Goal: Information Seeking & Learning: Check status

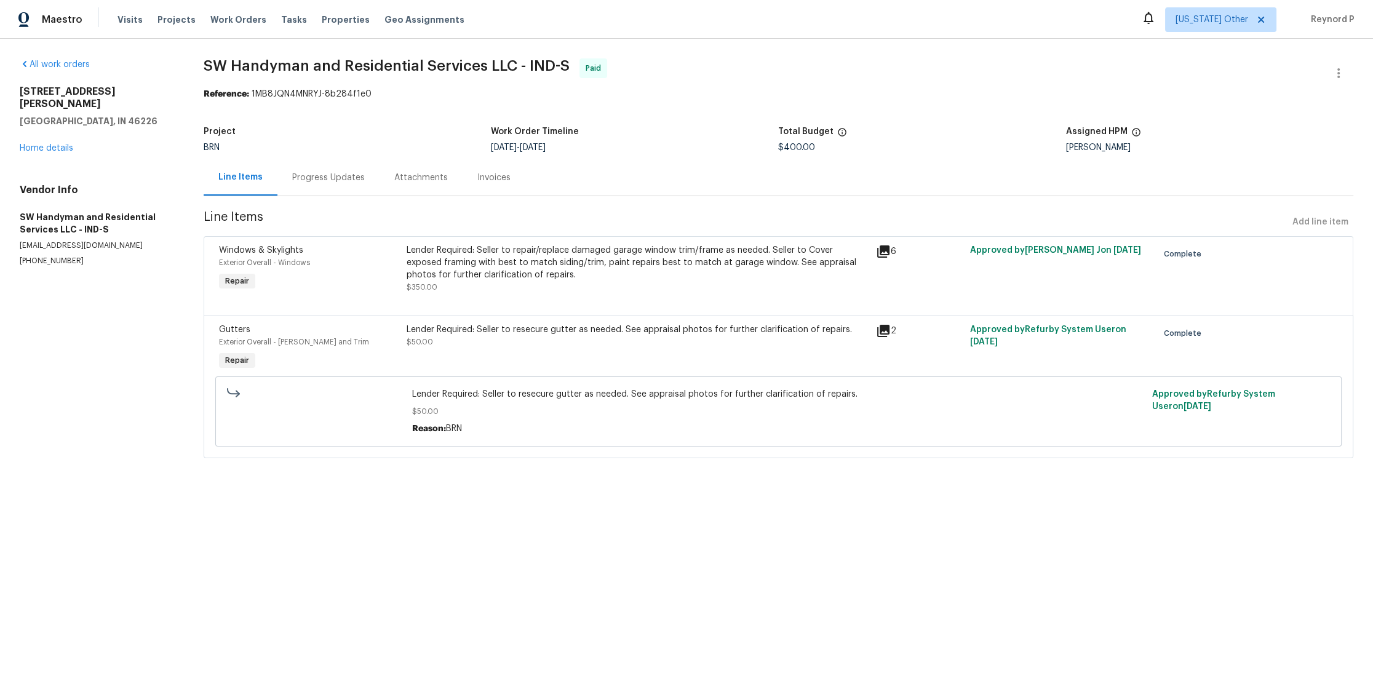
click at [656, 252] on div "Lender Required: Seller to repair/replace damaged garage window trim/frame as n…" at bounding box center [638, 262] width 462 height 37
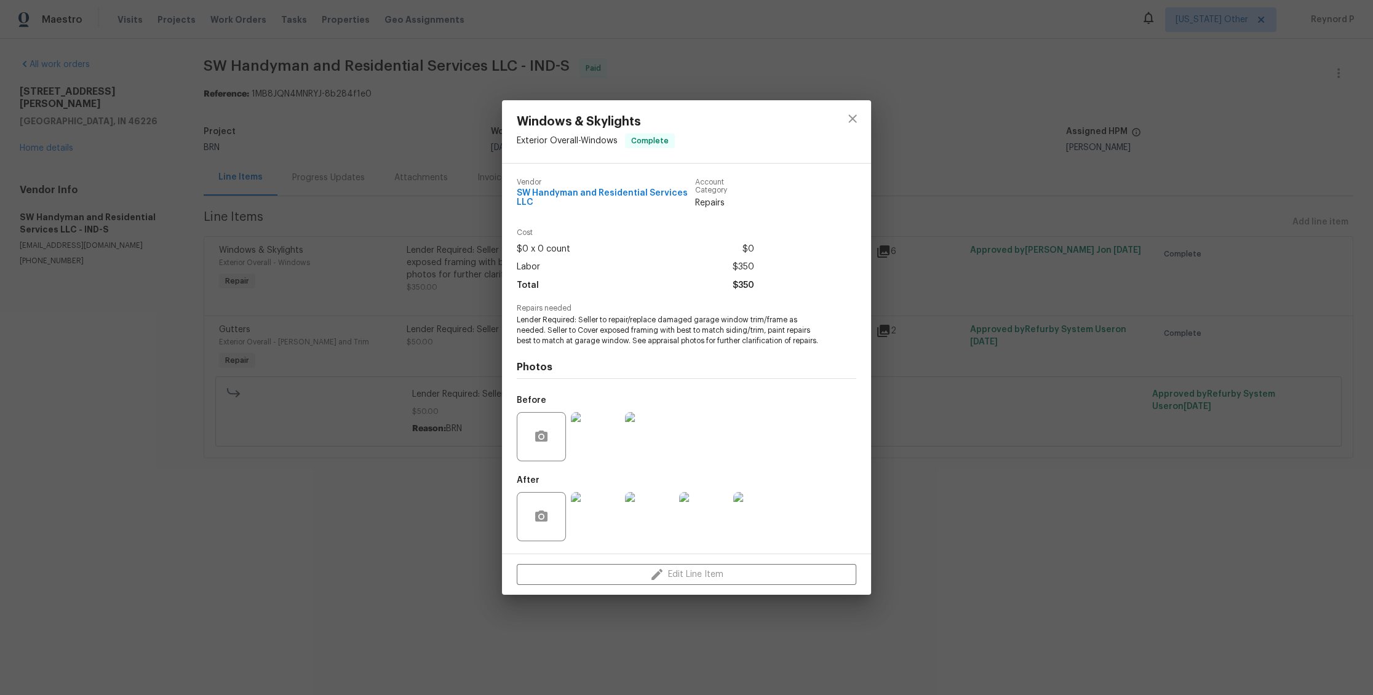
click at [355, 534] on div "Windows & Skylights Exterior Overall - Windows Complete Vendor SW Handyman and …" at bounding box center [686, 347] width 1373 height 695
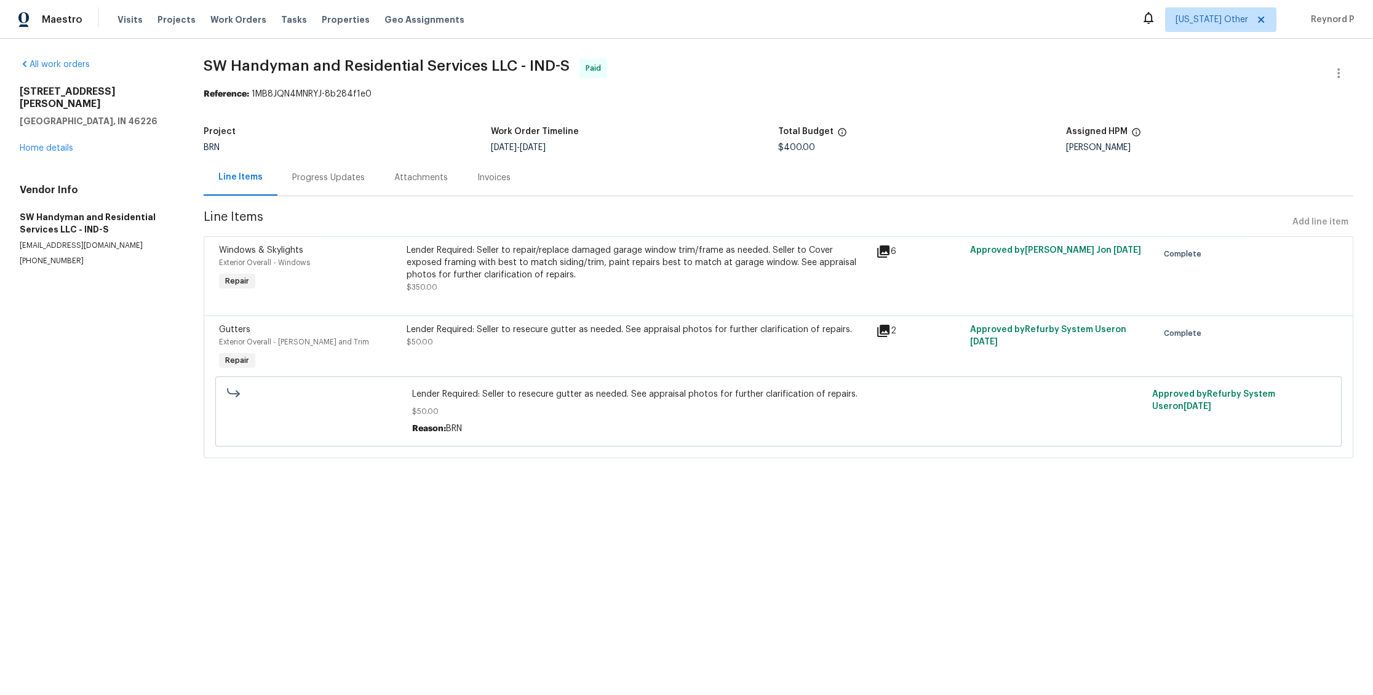
click at [485, 343] on div "Lender Required: Seller to resecure gutter as needed. See appraisal photos for …" at bounding box center [638, 336] width 462 height 25
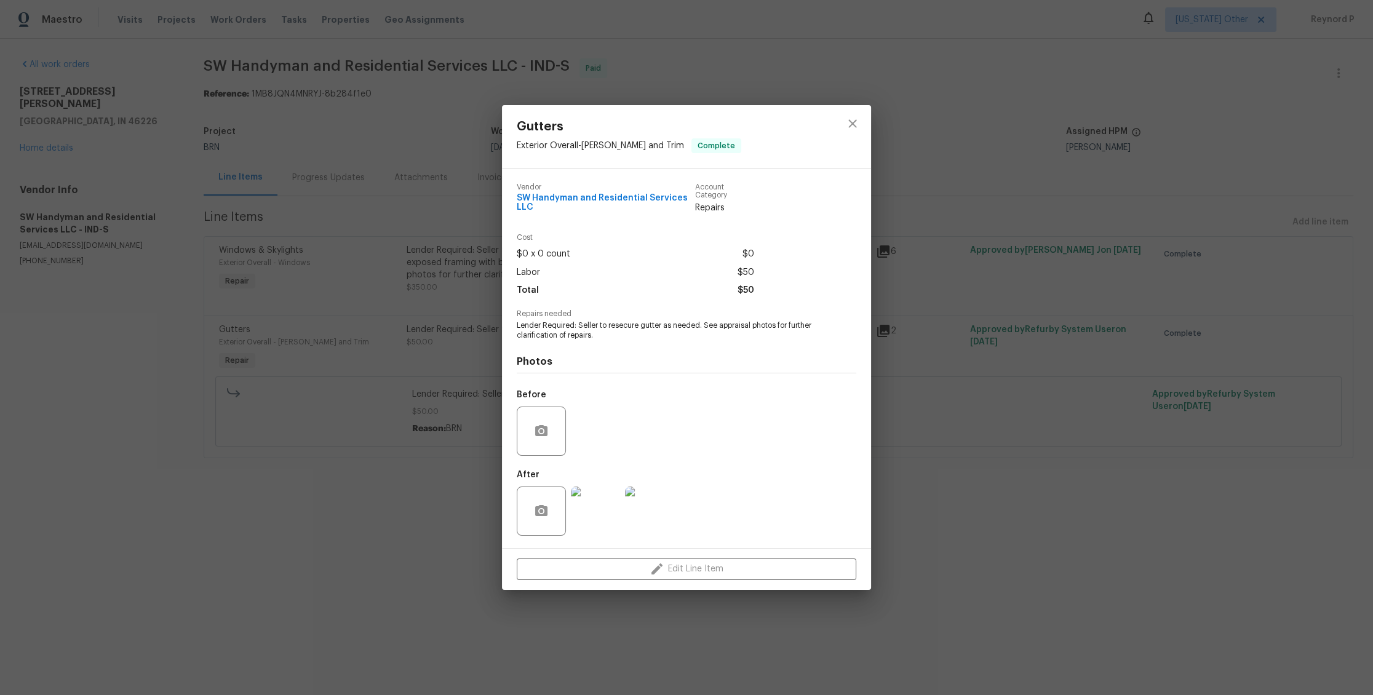
click at [359, 512] on div "Gutters Exterior Overall - [PERSON_NAME] and Trim Complete Vendor SW Handyman a…" at bounding box center [686, 347] width 1373 height 695
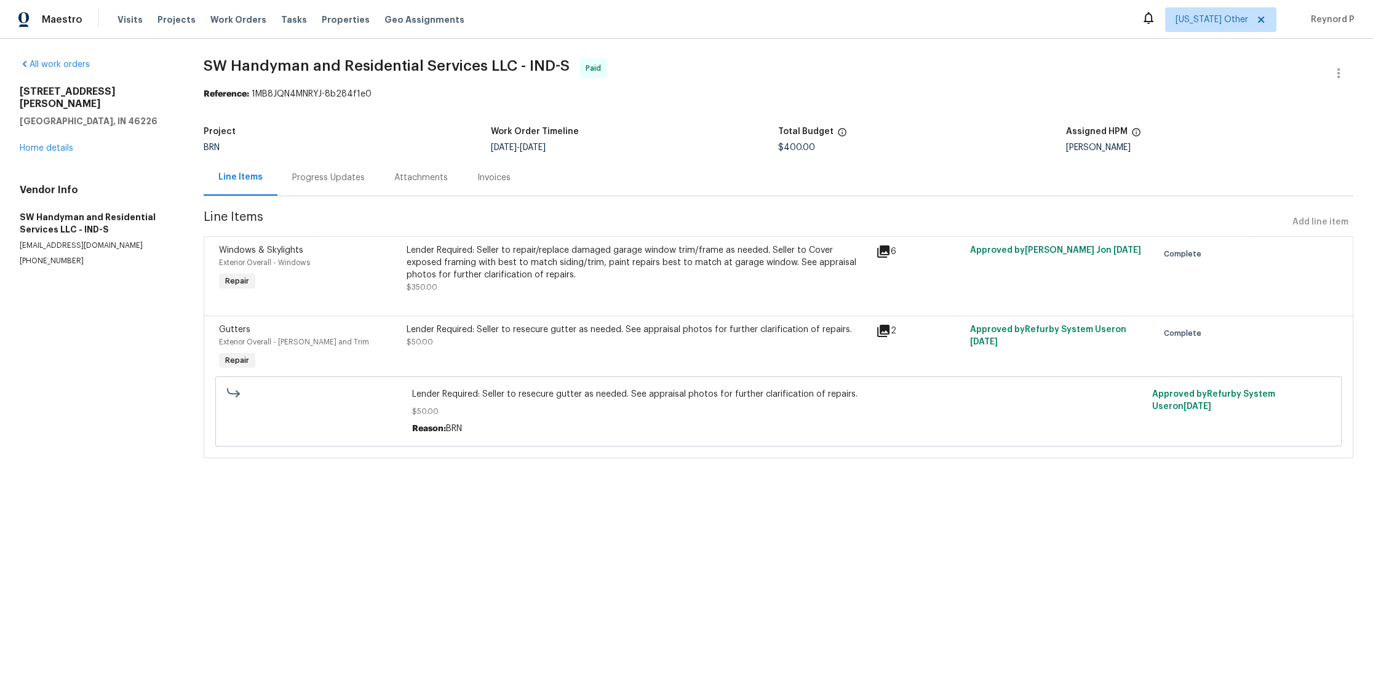
click at [331, 178] on div "Progress Updates" at bounding box center [328, 178] width 73 height 12
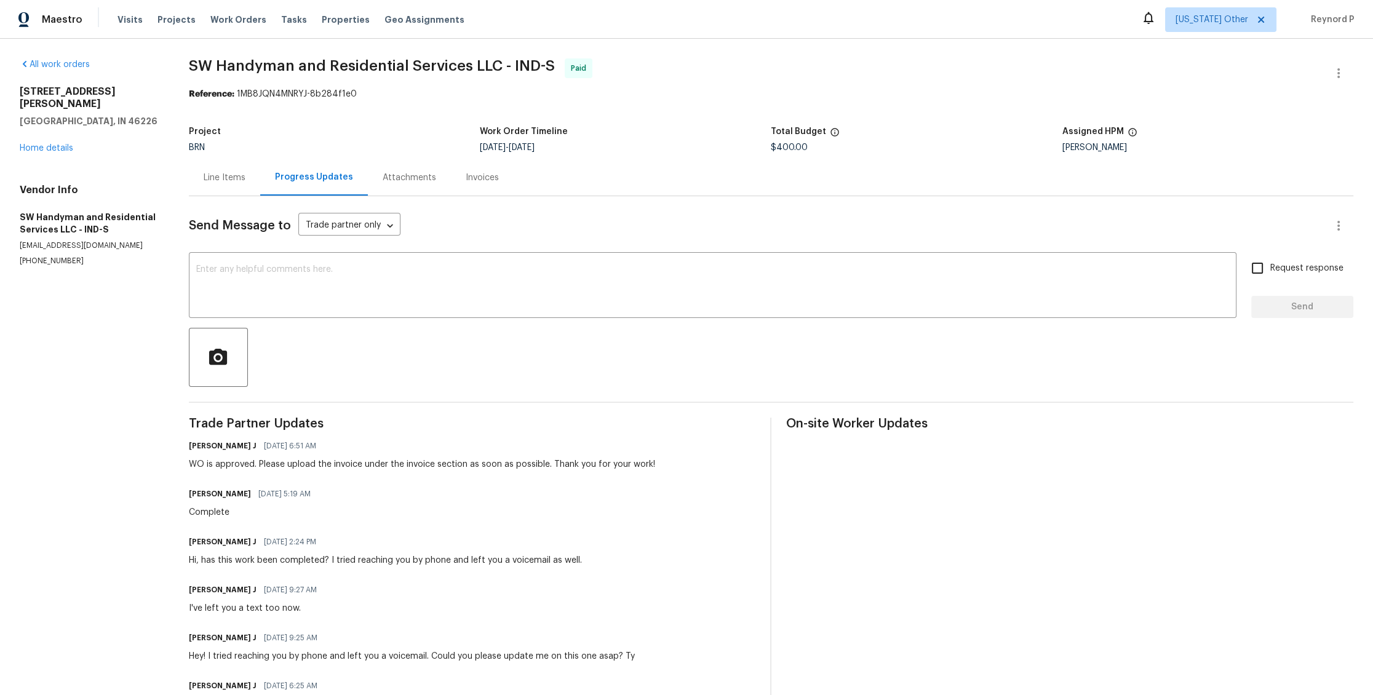
click at [223, 164] on div "Line Items" at bounding box center [224, 177] width 71 height 36
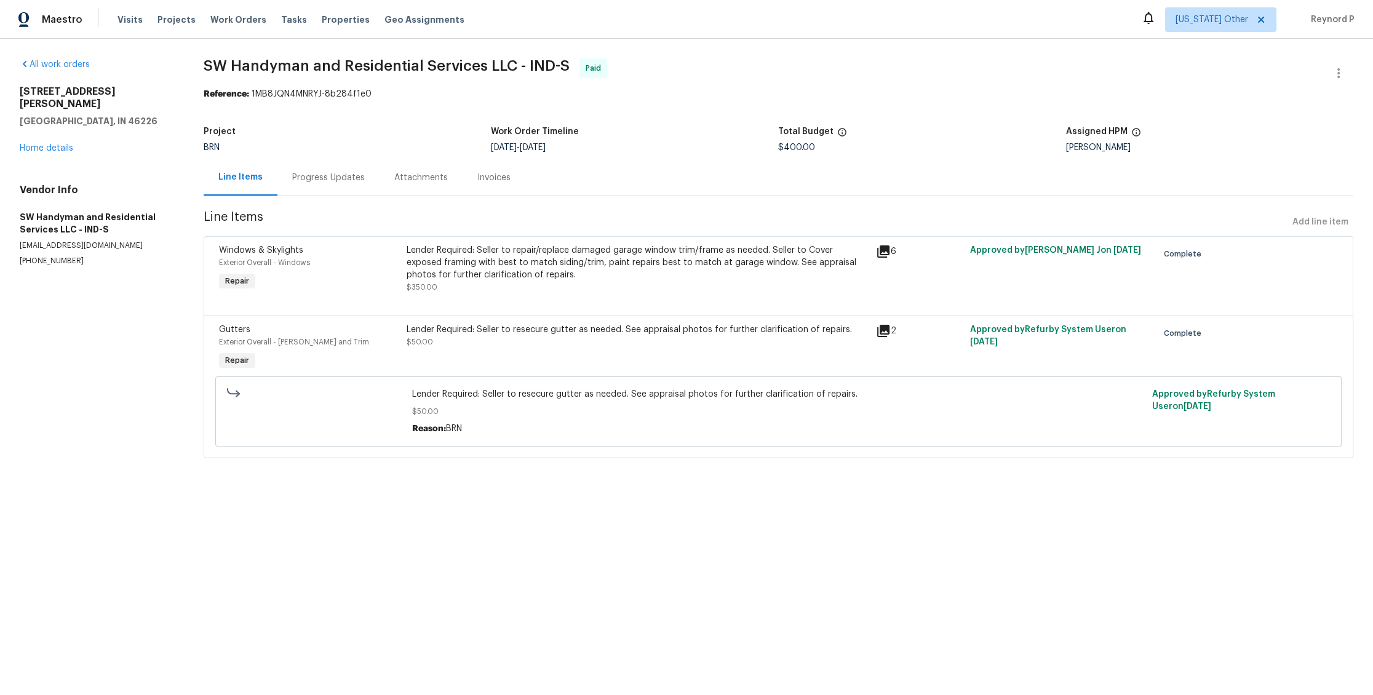
click at [852, 70] on span "SW Handyman and Residential Services LLC - IND-S Paid" at bounding box center [764, 73] width 1120 height 30
click at [351, 185] on div "Progress Updates" at bounding box center [328, 177] width 102 height 36
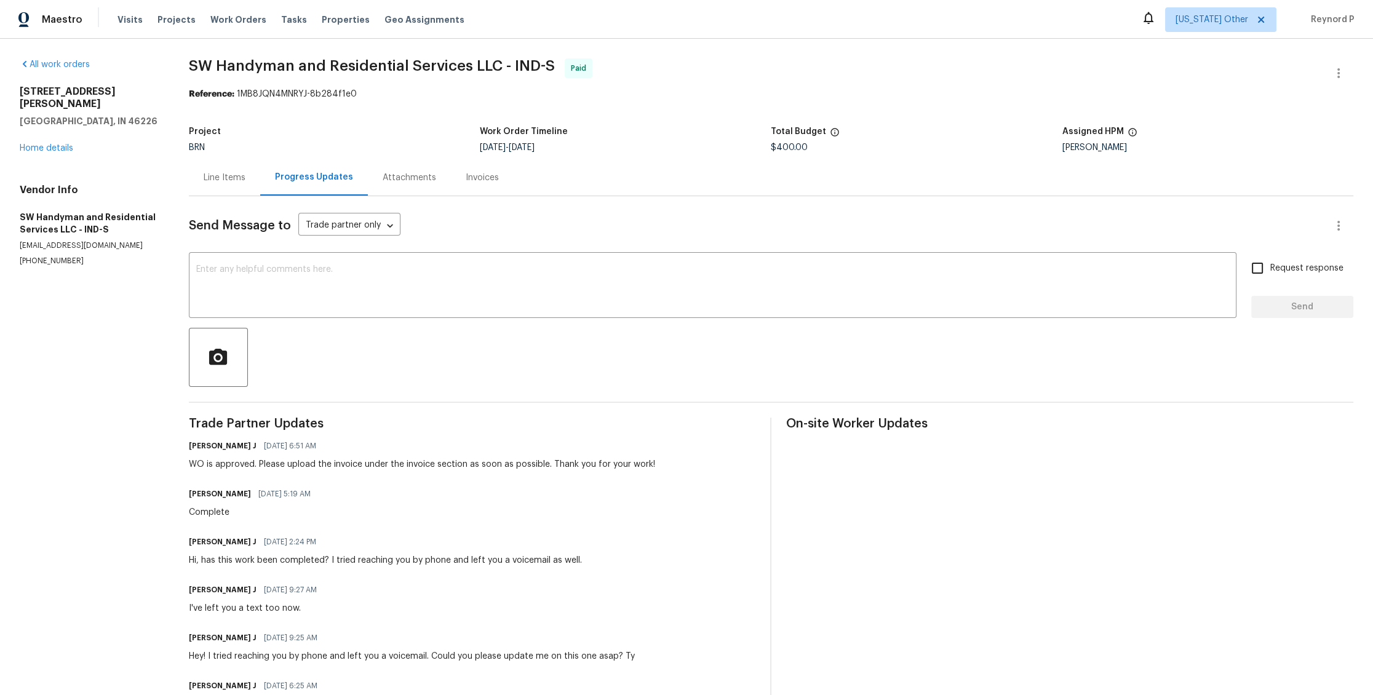
click at [241, 179] on div "Line Items" at bounding box center [225, 178] width 42 height 12
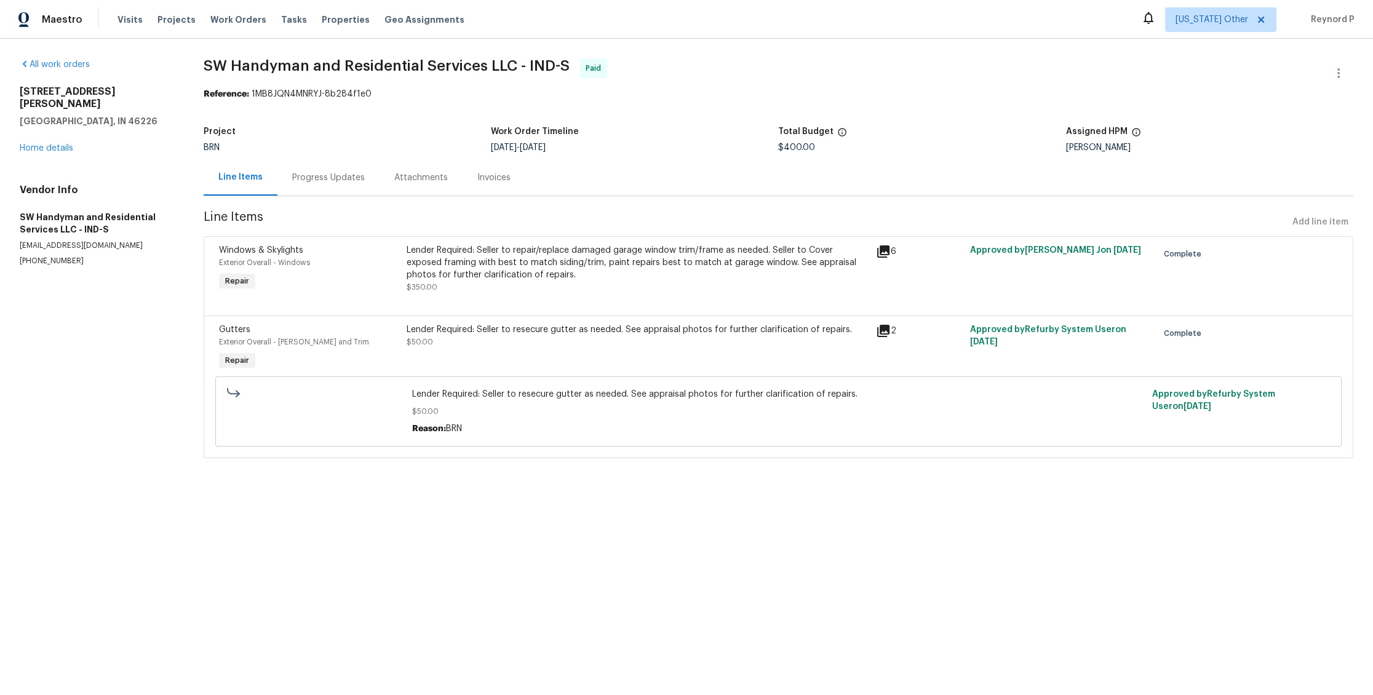
click at [508, 328] on div "Lender Required: Seller to resecure gutter as needed. See appraisal photos for …" at bounding box center [638, 330] width 462 height 12
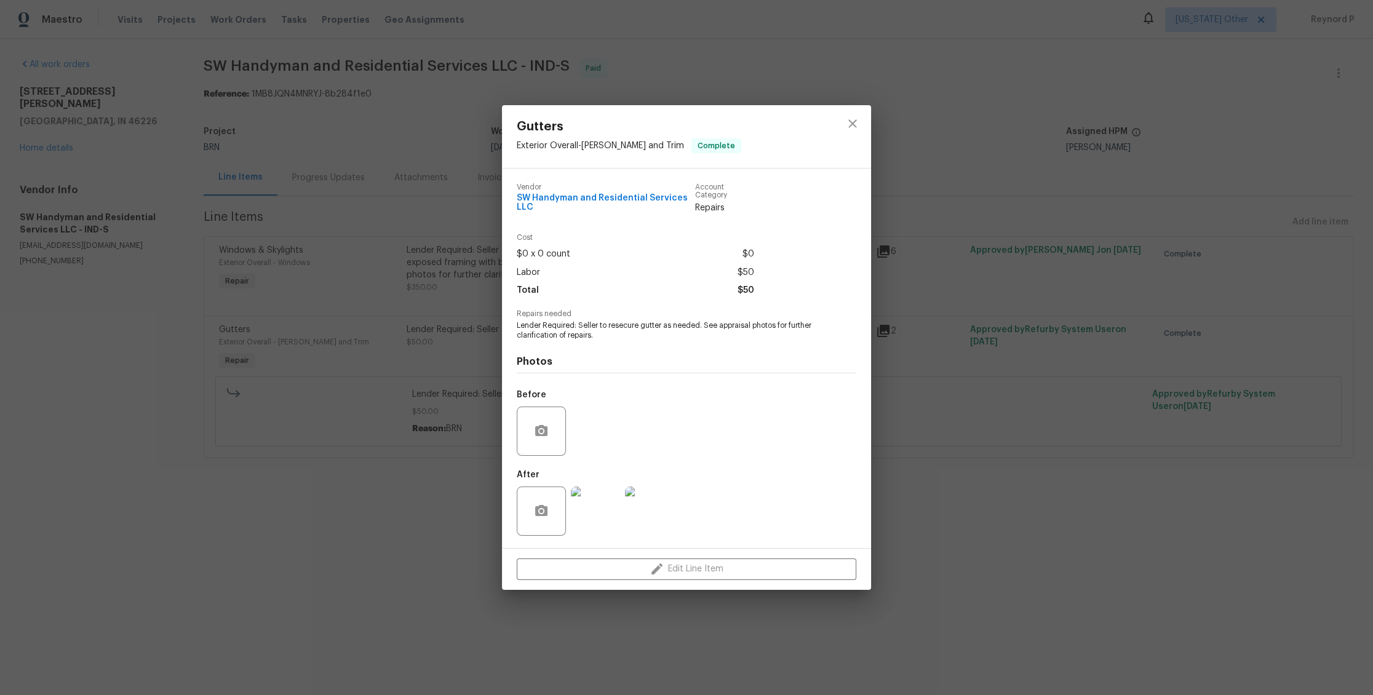
click at [405, 511] on div "Gutters Exterior Overall - [PERSON_NAME] and Trim Complete Vendor SW Handyman a…" at bounding box center [686, 347] width 1373 height 695
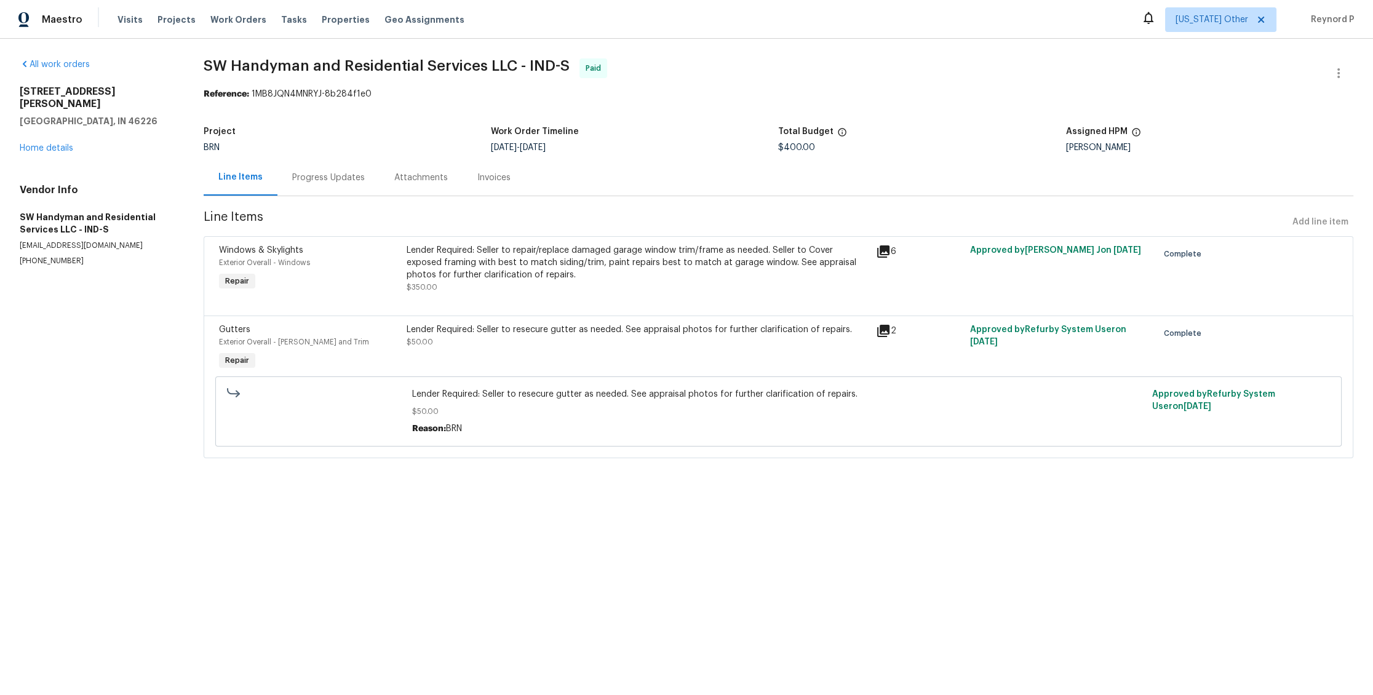
click at [583, 336] on div "Lender Required: Seller to resecure gutter as needed. See appraisal photos for …" at bounding box center [638, 330] width 462 height 12
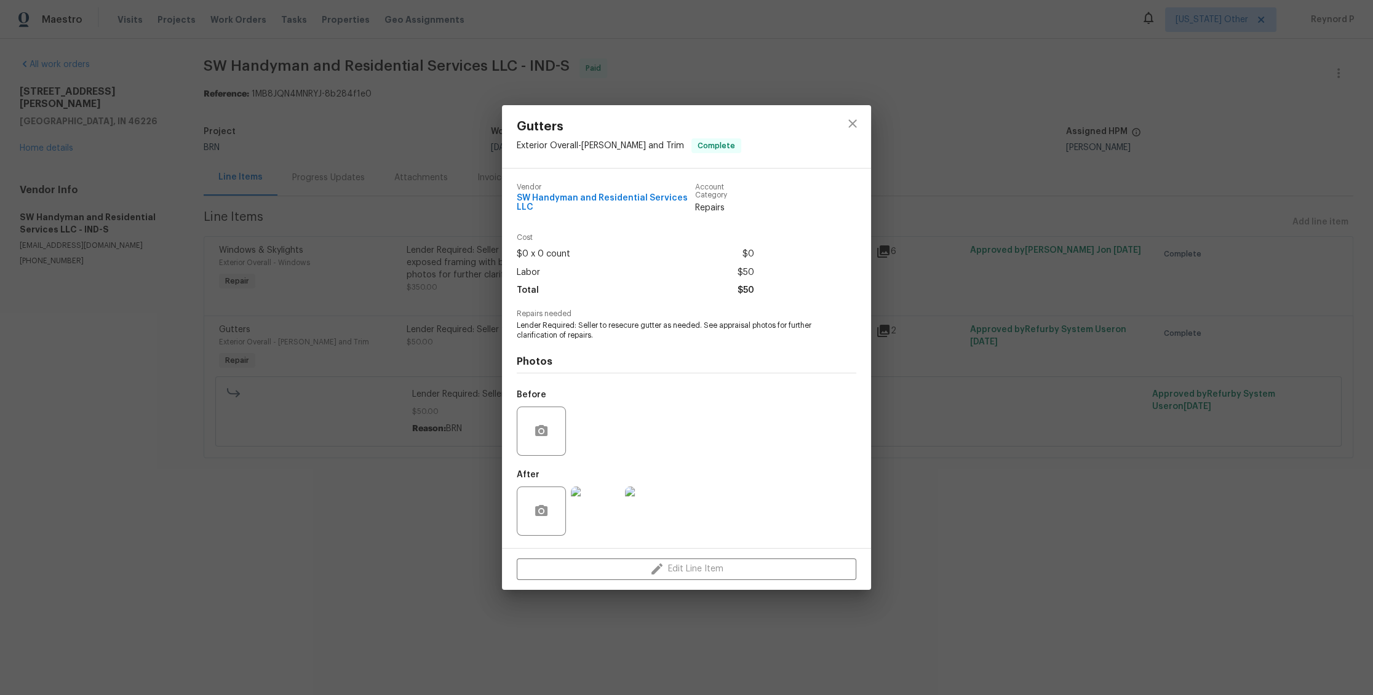
click at [476, 492] on div "Gutters Exterior Overall - [PERSON_NAME] and Trim Complete Vendor SW Handyman a…" at bounding box center [686, 347] width 1373 height 695
